Goal: Task Accomplishment & Management: Use online tool/utility

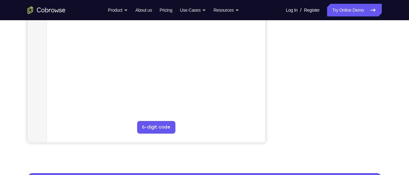
scroll to position [155, 0]
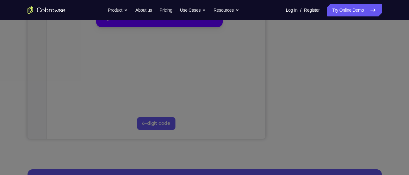
click at [358, 99] on icon at bounding box center [207, 70] width 414 height 209
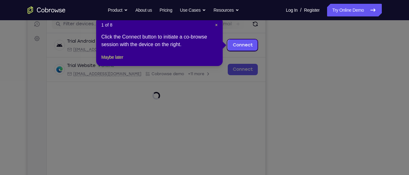
scroll to position [82, 0]
click at [217, 25] on span "×" at bounding box center [216, 25] width 3 height 5
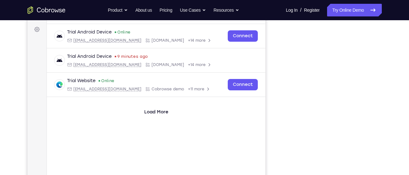
scroll to position [91, 0]
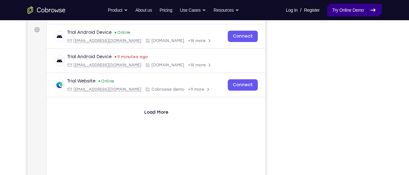
click at [356, 10] on link "Try Online Demo" at bounding box center [354, 10] width 54 height 13
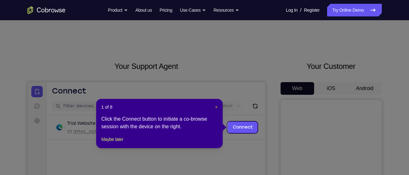
click at [217, 109] on span "×" at bounding box center [216, 107] width 3 height 5
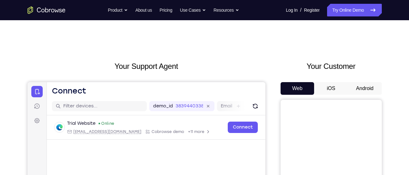
click at [359, 85] on button "Android" at bounding box center [365, 88] width 34 height 13
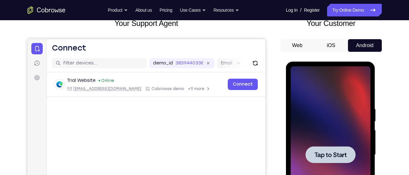
scroll to position [46, 0]
